Goal: Information Seeking & Learning: Stay updated

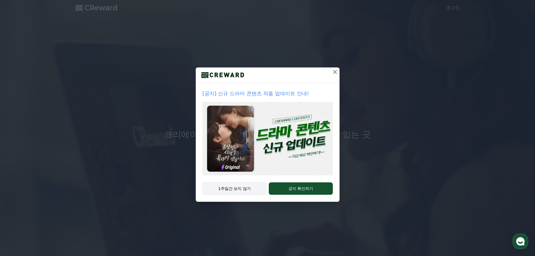
click at [248, 190] on button "1주일간 보지 않기" at bounding box center [234, 188] width 64 height 13
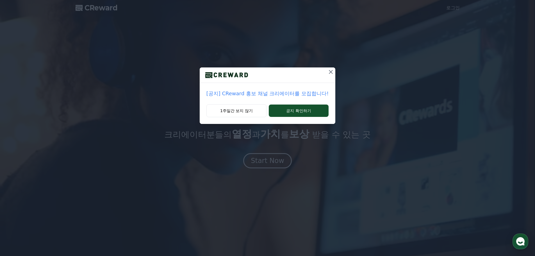
click at [253, 113] on button "1주일간 보지 않기" at bounding box center [236, 110] width 60 height 13
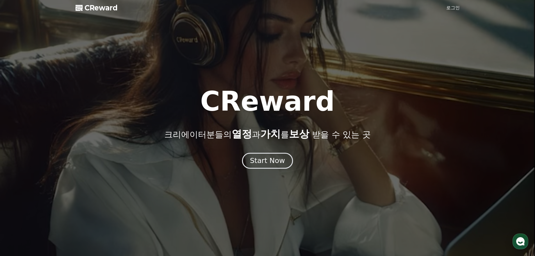
click at [281, 165] on div "Start Now" at bounding box center [267, 161] width 35 height 10
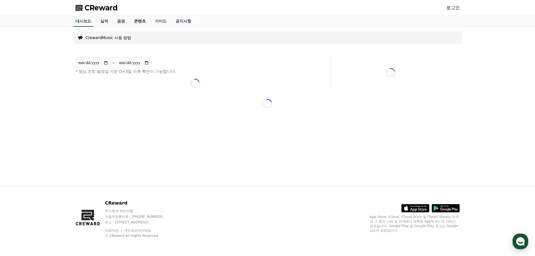
click at [143, 19] on link "콘텐츠" at bounding box center [139, 21] width 21 height 11
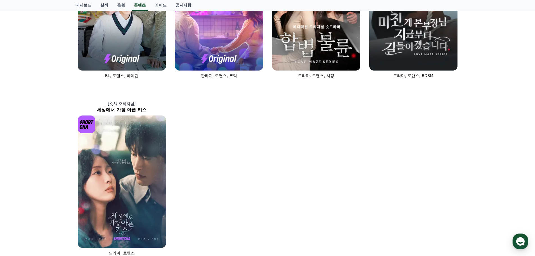
scroll to position [365, 0]
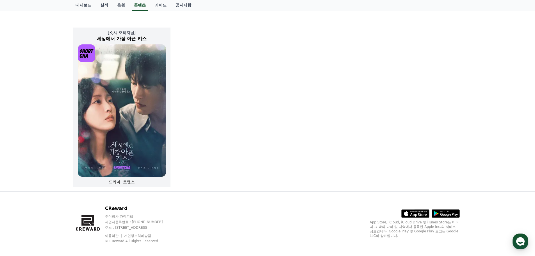
click at [140, 128] on img at bounding box center [122, 110] width 88 height 132
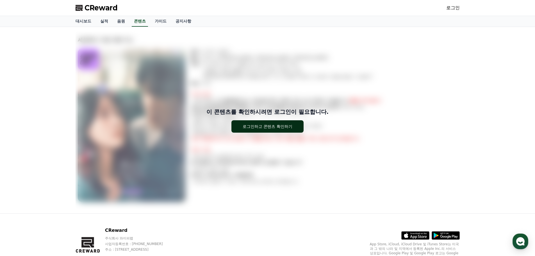
click at [246, 124] on div "로그인하고 콘텐츠 확인하기" at bounding box center [268, 127] width 50 height 6
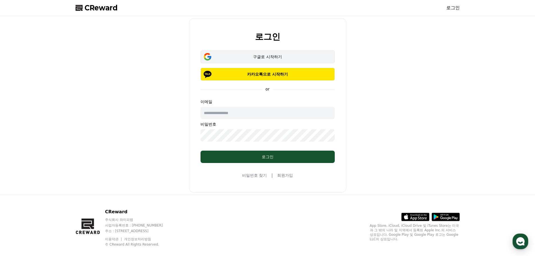
click at [272, 55] on div "구글로 시작하기" at bounding box center [268, 57] width 118 height 6
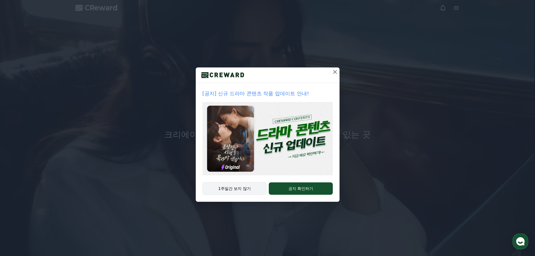
click at [231, 187] on button "1주일간 보지 않기" at bounding box center [234, 188] width 64 height 13
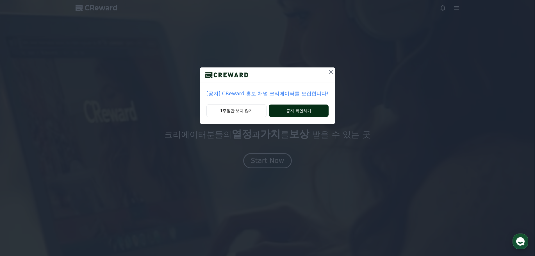
click at [287, 111] on button "공지 확인하기" at bounding box center [299, 110] width 60 height 12
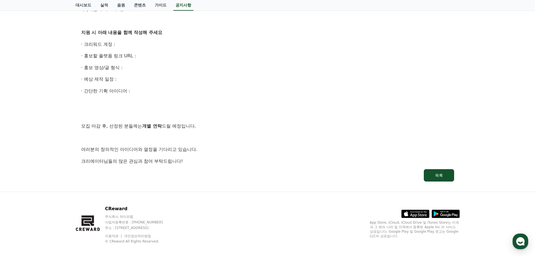
scroll to position [337, 0]
click at [444, 181] on button "목록" at bounding box center [439, 175] width 30 height 12
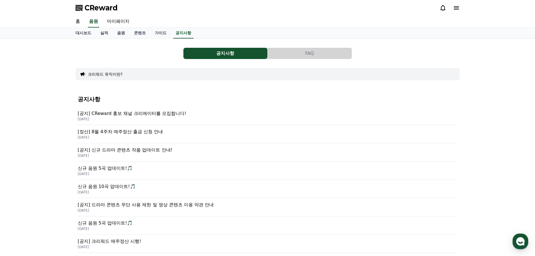
click at [158, 152] on p "[공지] 신규 드라마 콘텐츠 작품 업데이트 안내!" at bounding box center [267, 150] width 379 height 7
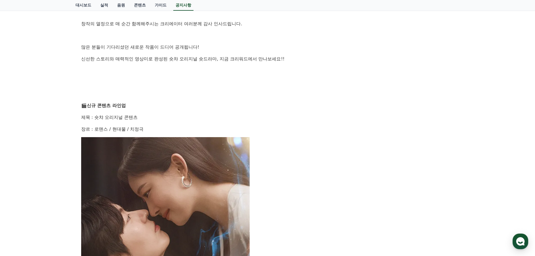
scroll to position [112, 0]
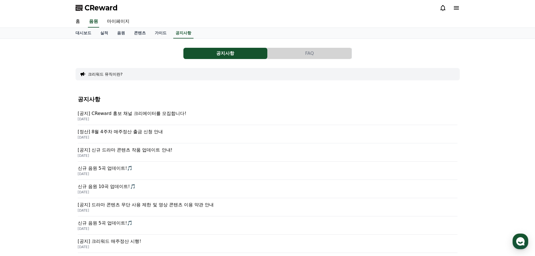
click at [191, 204] on p "[공지] 드라마 콘텐츠 무단 사용 제한 및 영상 콘텐츠 이용 약관 안내" at bounding box center [267, 204] width 379 height 7
